Goal: Information Seeking & Learning: Learn about a topic

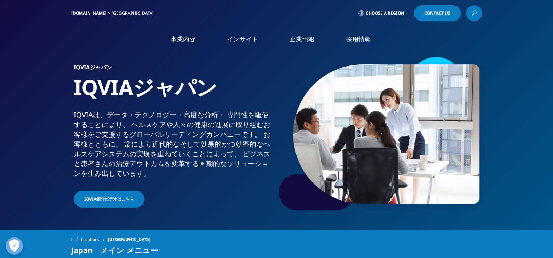
click at [185, 175] on link "概要" at bounding box center [213, 176] width 106 height 19
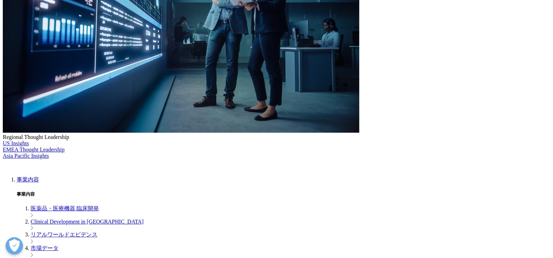
scroll to position [209, 0]
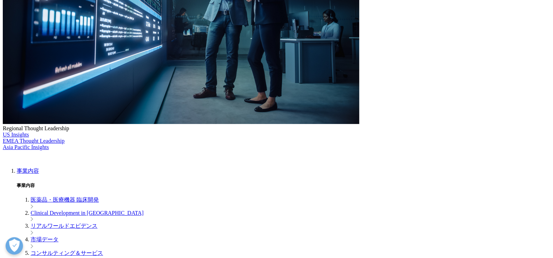
drag, startPoint x: 140, startPoint y: 123, endPoint x: 330, endPoint y: 190, distance: 201.7
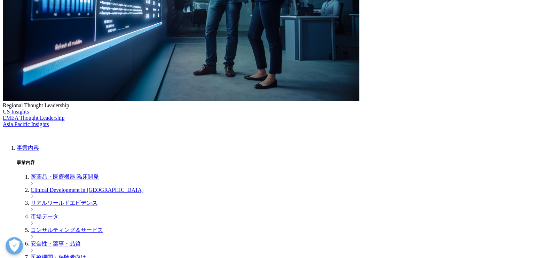
scroll to position [244, 0]
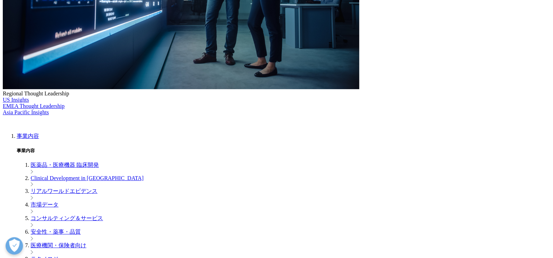
drag, startPoint x: 286, startPoint y: 149, endPoint x: 374, endPoint y: 179, distance: 92.8
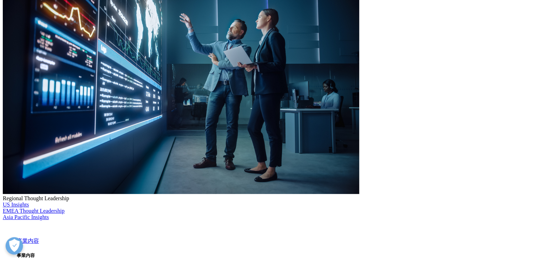
scroll to position [0, 0]
